Goal: Task Accomplishment & Management: Manage account settings

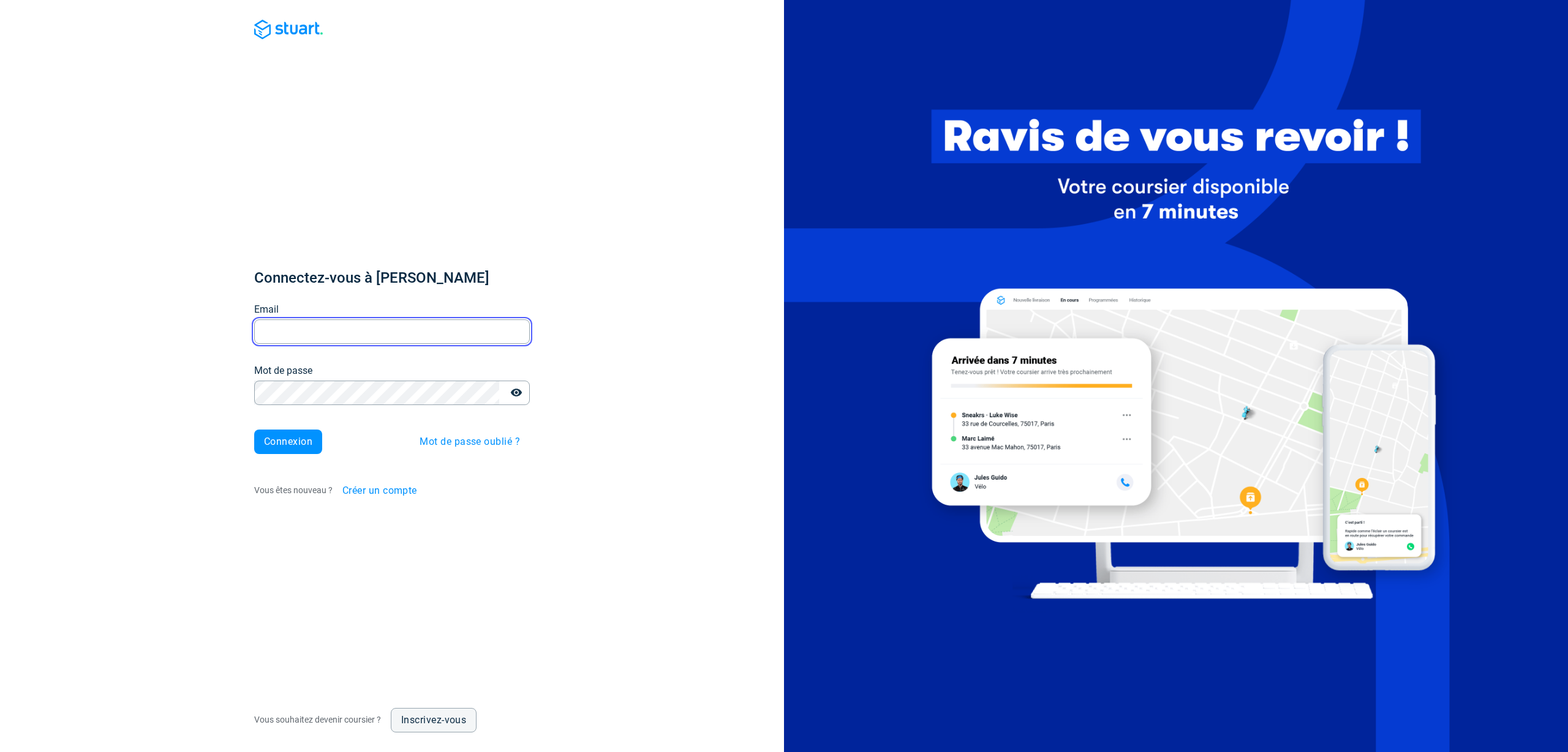
type input "[PERSON_NAME][EMAIL_ADDRESS][DOMAIN_NAME]"
click at [302, 451] on button "Connexion" at bounding box center [288, 442] width 68 height 25
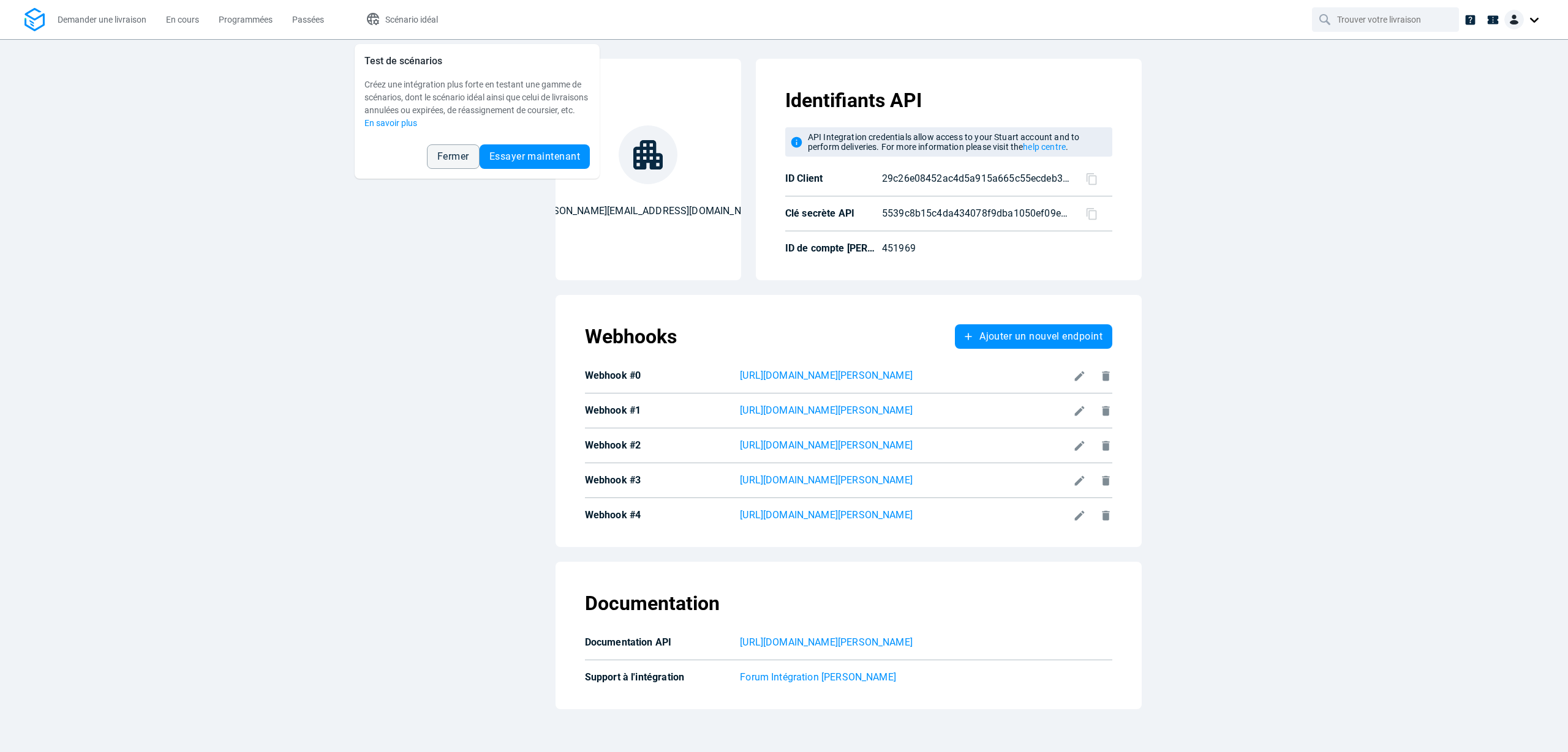
click at [455, 161] on span "Fermer" at bounding box center [453, 156] width 32 height 10
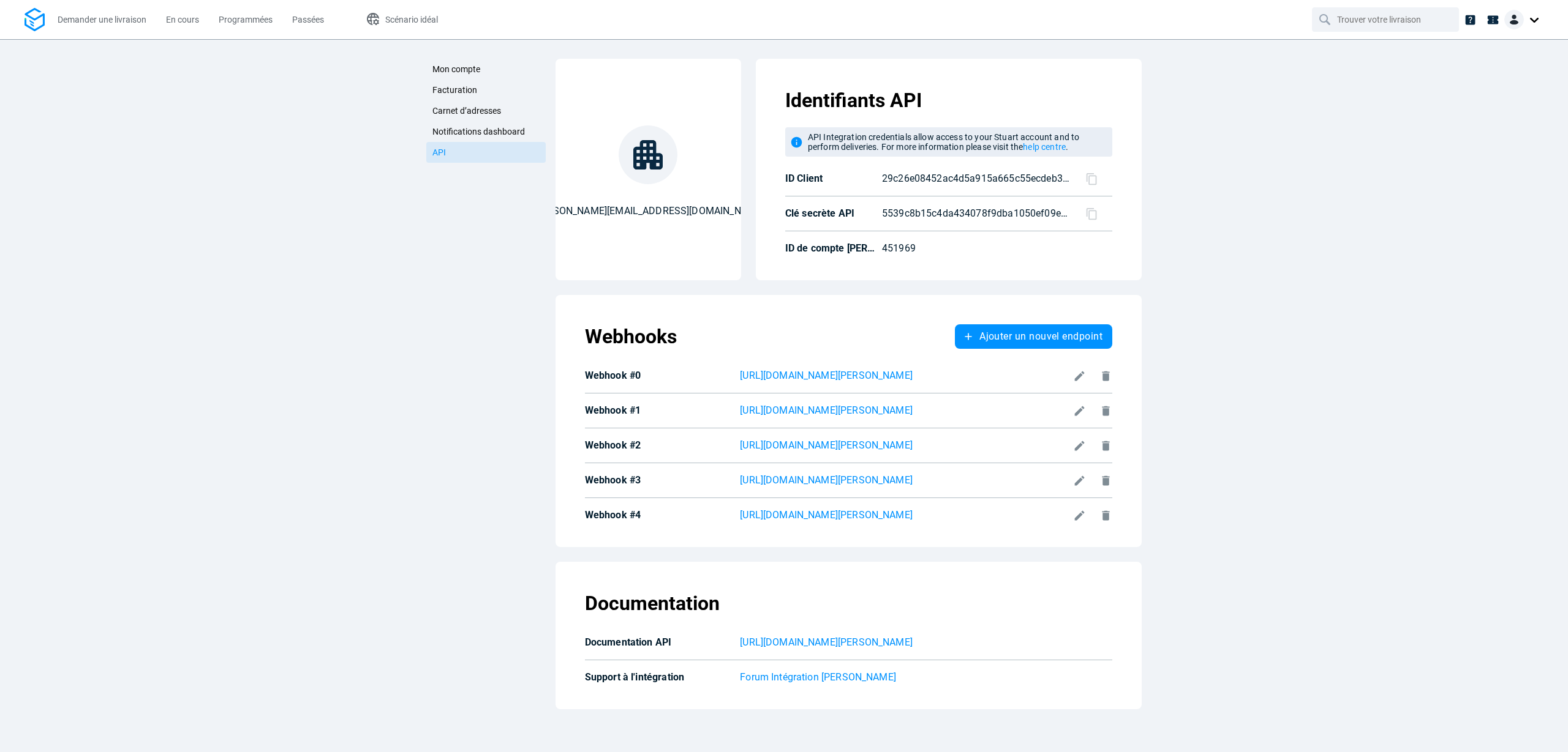
click at [1073, 383] on icon at bounding box center [1079, 376] width 13 height 13
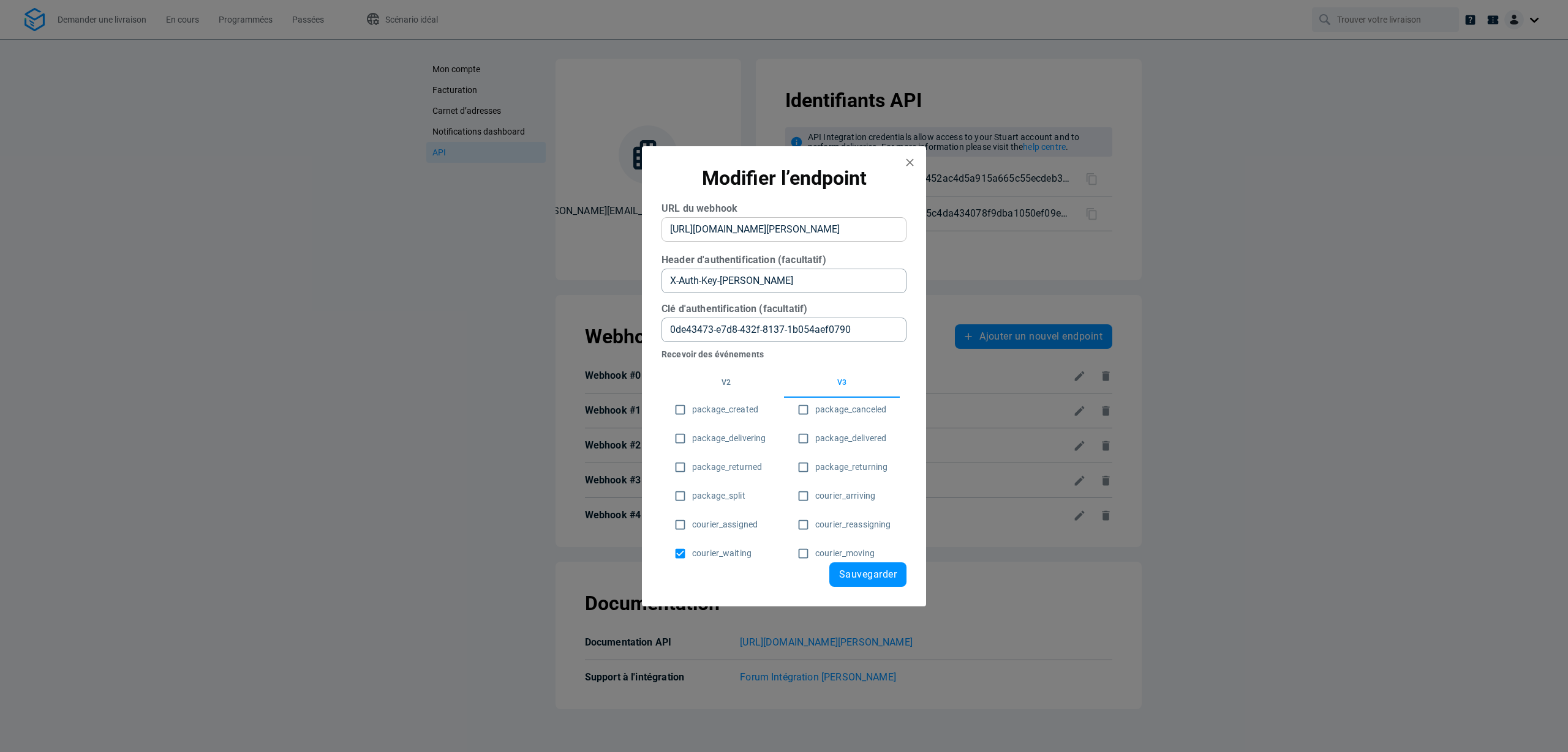
click at [830, 233] on webhook "[URL][DOMAIN_NAME][PERSON_NAME]" at bounding box center [783, 230] width 245 height 25
